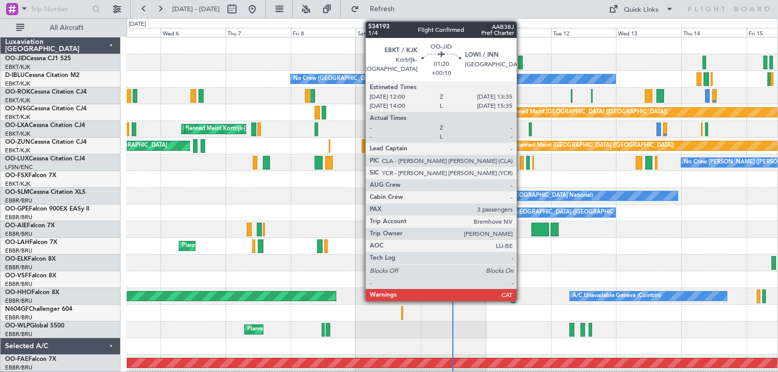
click at [521, 60] on div at bounding box center [520, 63] width 5 height 14
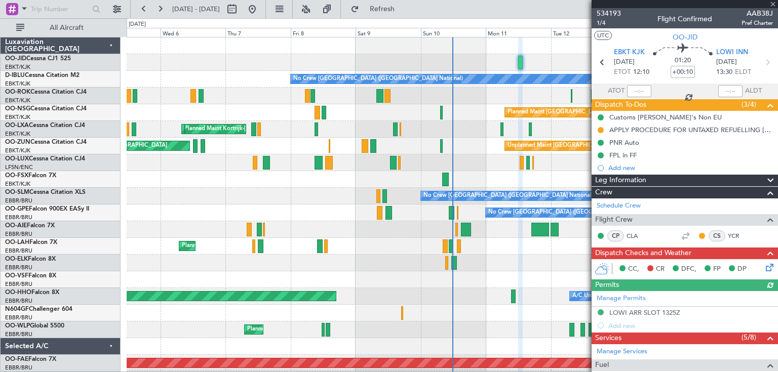
click at [773, 3] on div at bounding box center [685, 4] width 186 height 8
click at [774, 4] on span at bounding box center [773, 4] width 10 height 9
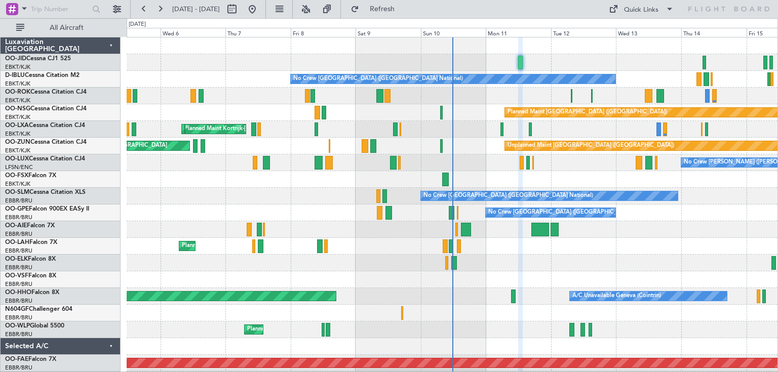
type input "0"
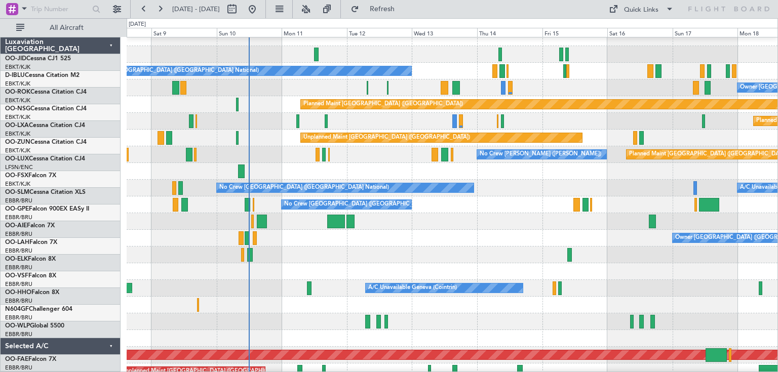
click at [424, 63] on div "No Crew [GEOGRAPHIC_DATA] ([GEOGRAPHIC_DATA] National)" at bounding box center [452, 71] width 651 height 17
